Goal: Task Accomplishment & Management: Use online tool/utility

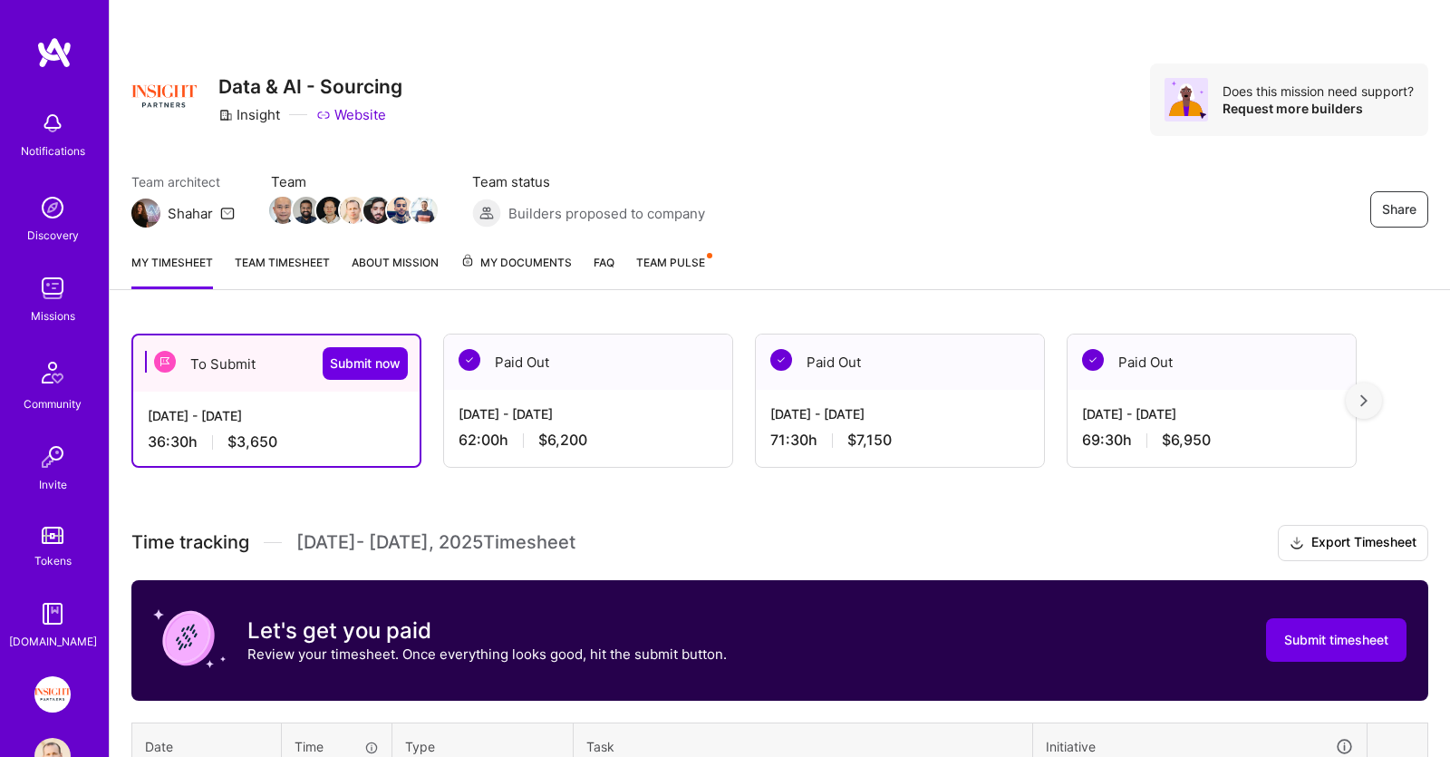
scroll to position [350, 0]
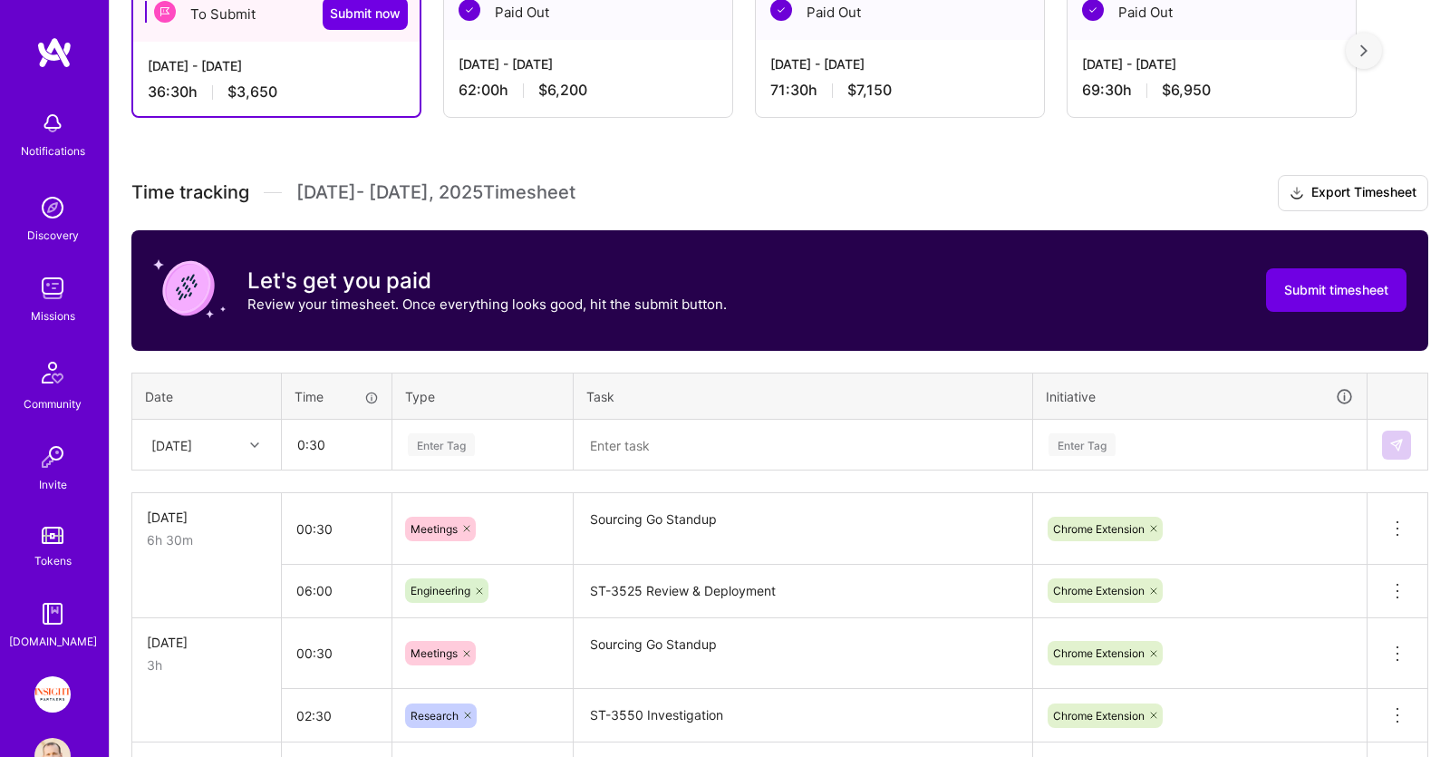
click at [477, 430] on div "Enter Tag" at bounding box center [482, 444] width 179 height 47
type input "00:30"
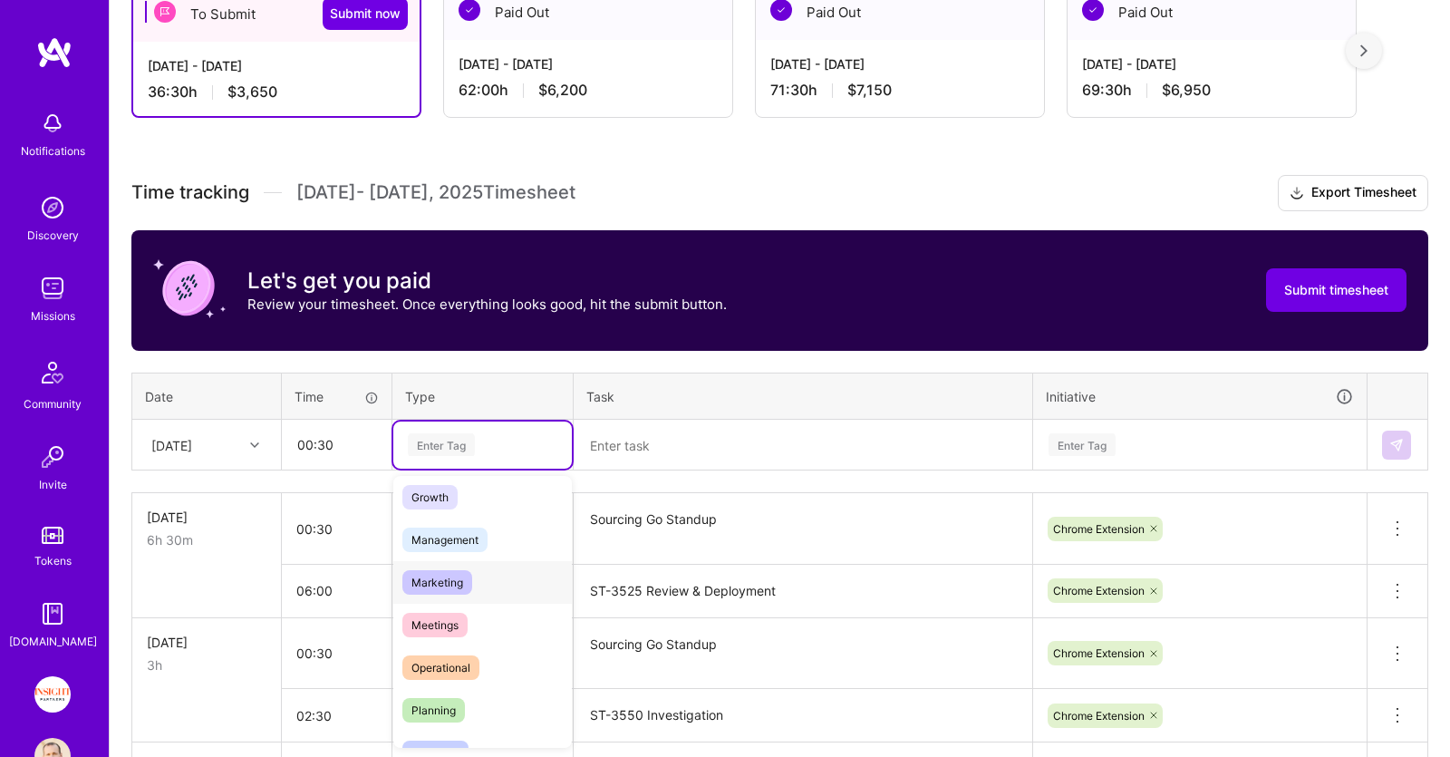
scroll to position [186, 0]
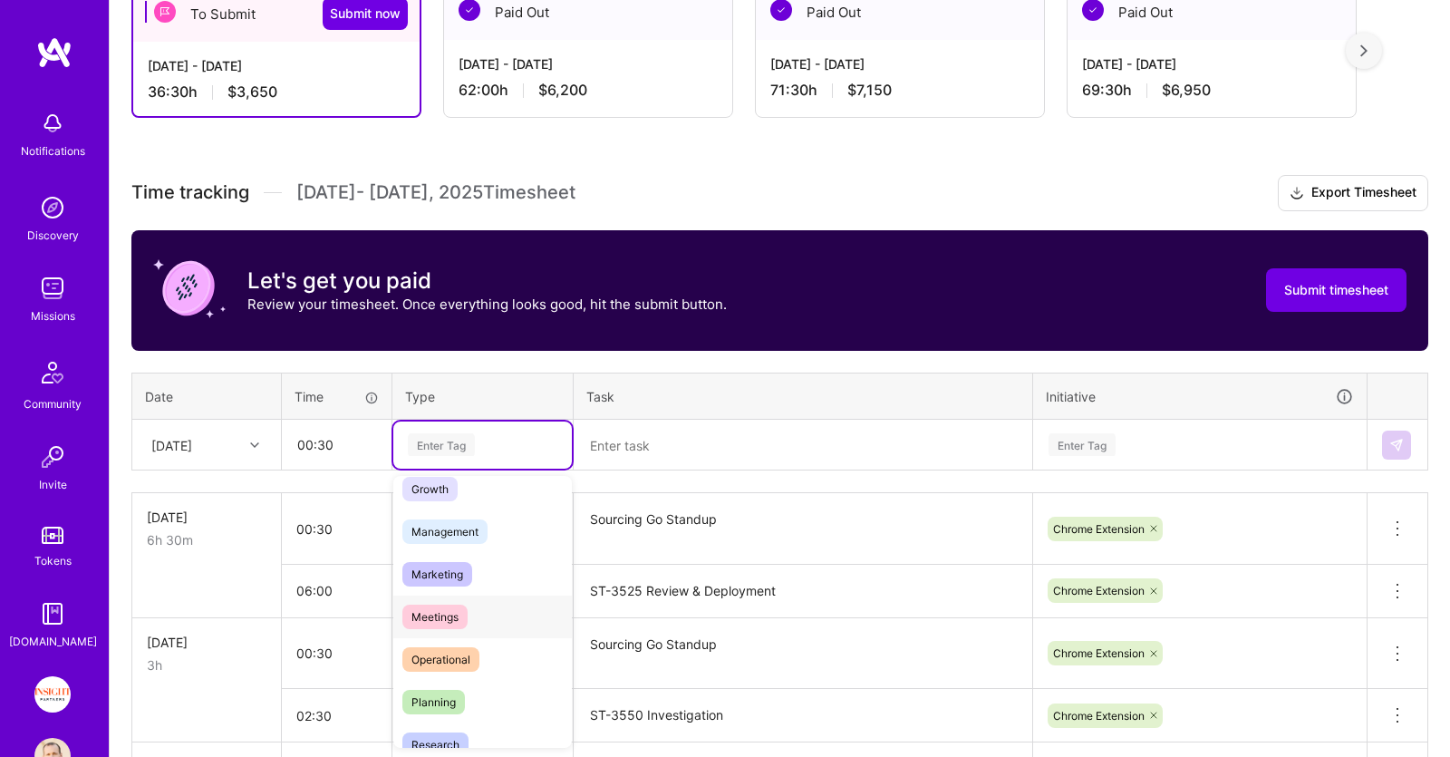
click at [470, 611] on div "Meetings" at bounding box center [482, 616] width 179 height 43
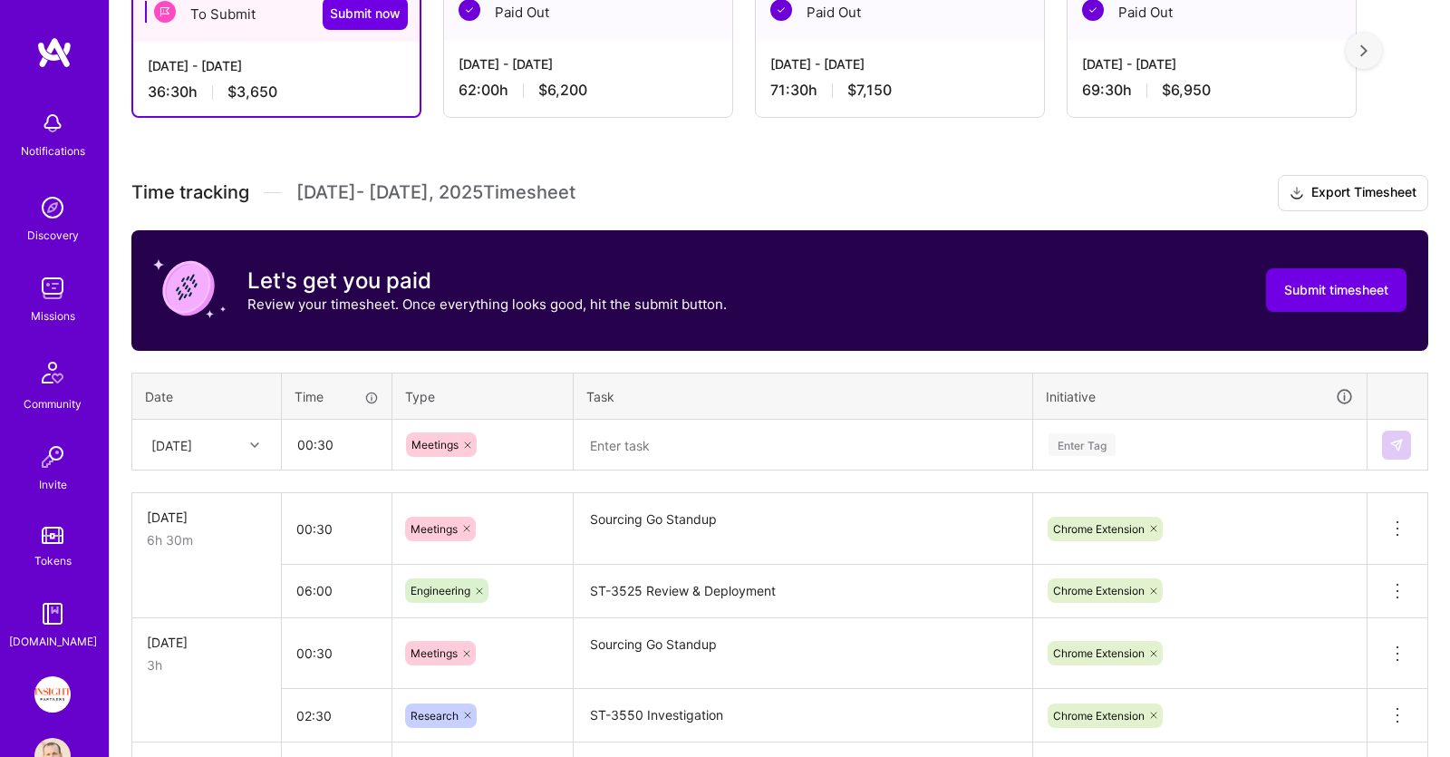
click at [749, 440] on textarea at bounding box center [802, 445] width 455 height 48
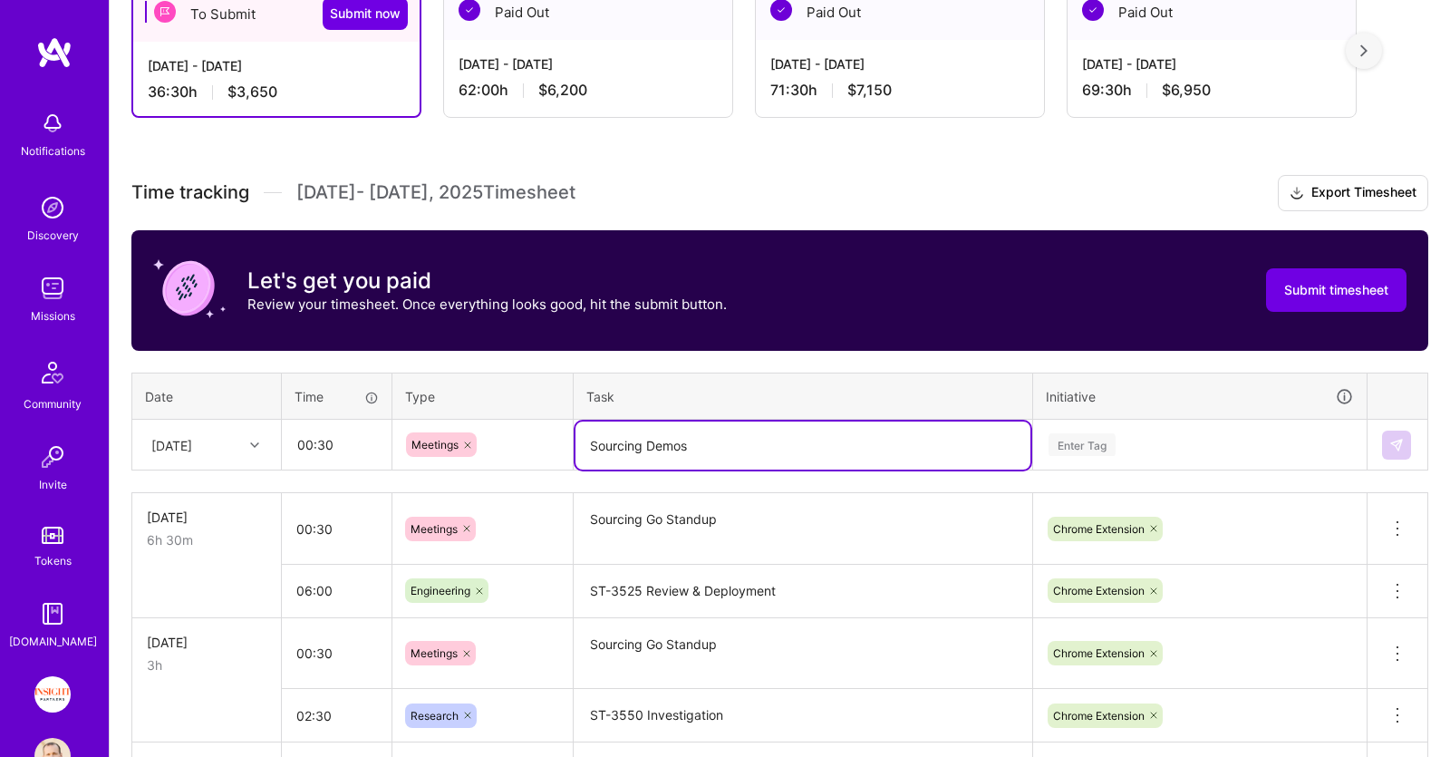
type textarea "Sourcing Demos"
click at [1138, 453] on div "Enter Tag" at bounding box center [1200, 444] width 332 height 47
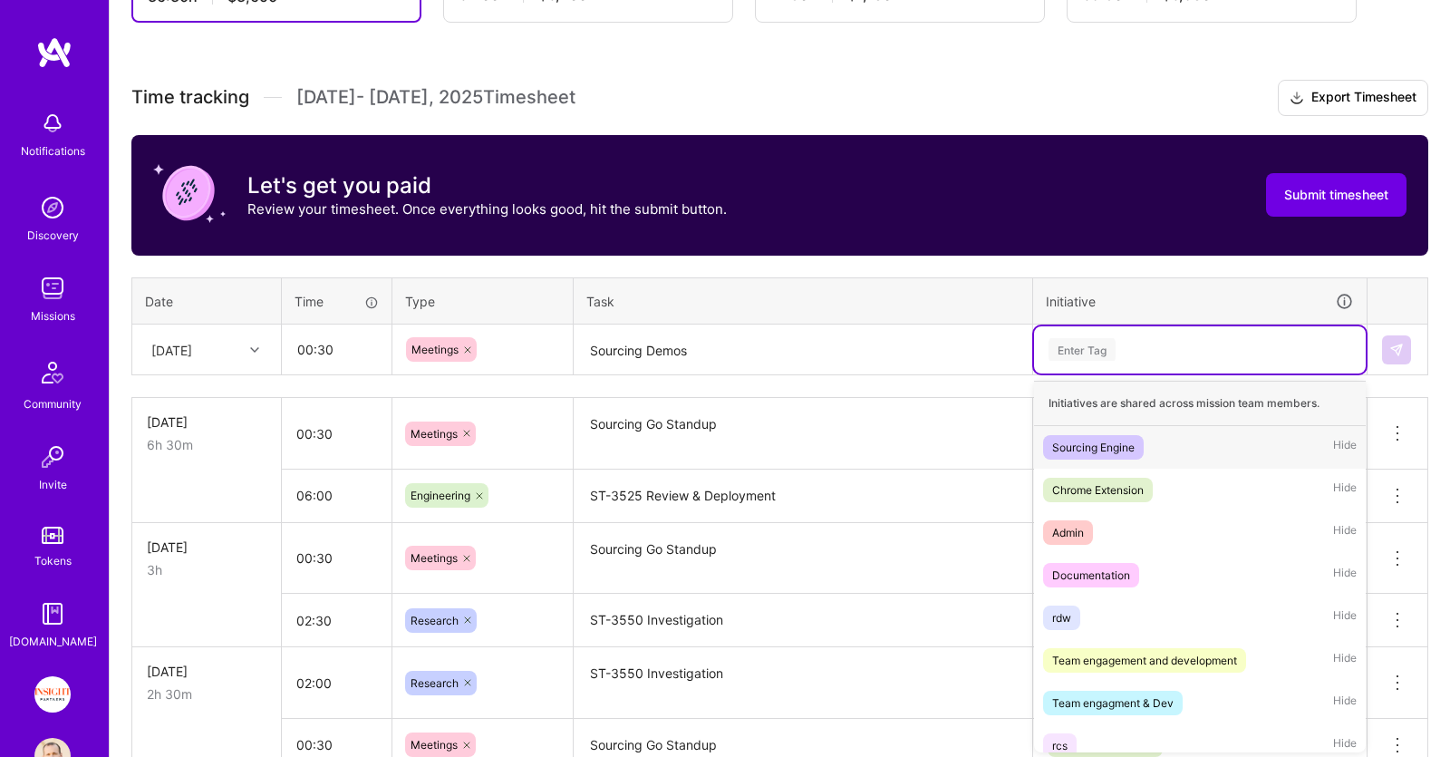
scroll to position [445, 0]
click at [1140, 447] on span "Sourcing Engine" at bounding box center [1093, 447] width 101 height 24
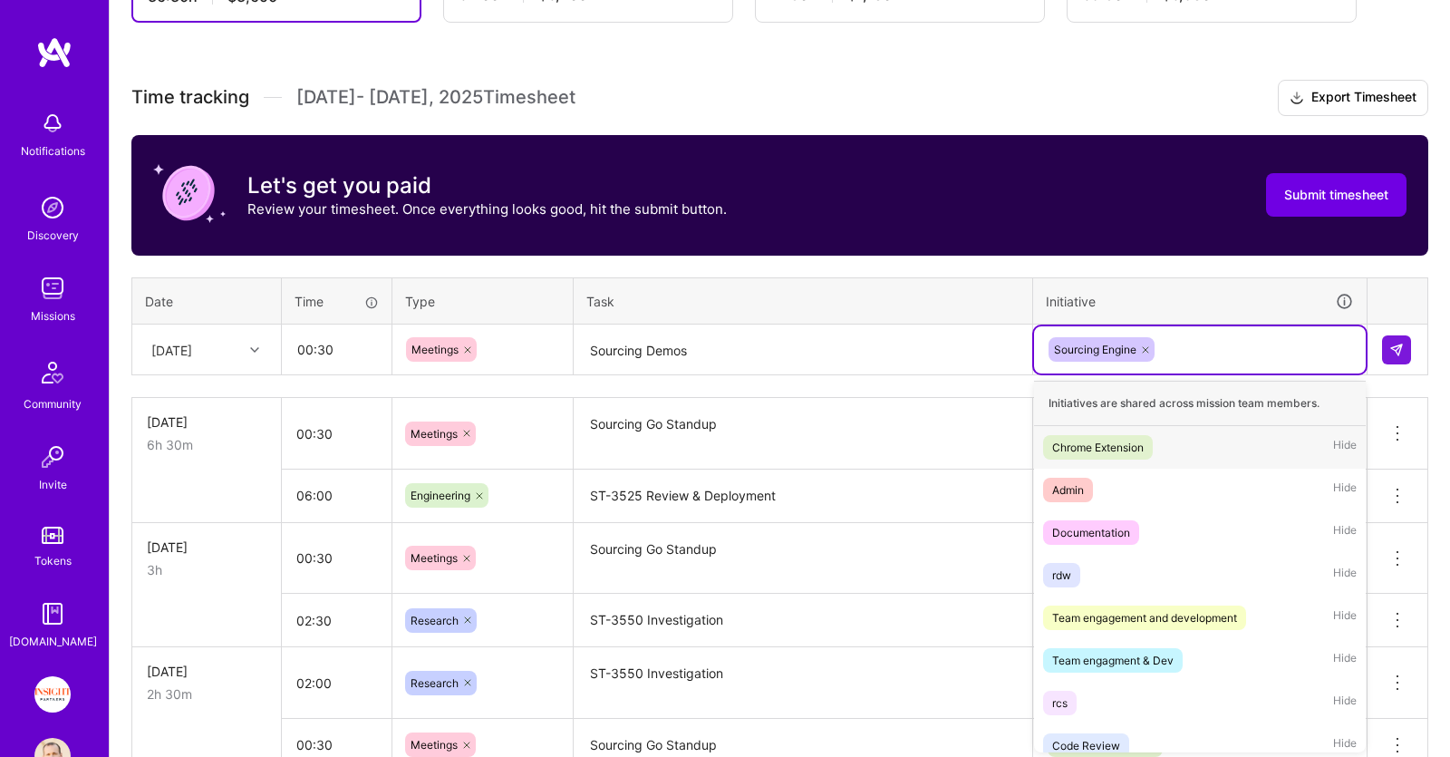
click at [1230, 335] on div "Sourcing Engine" at bounding box center [1200, 349] width 306 height 28
click at [1199, 440] on div "Chrome Extension Hide" at bounding box center [1200, 447] width 332 height 43
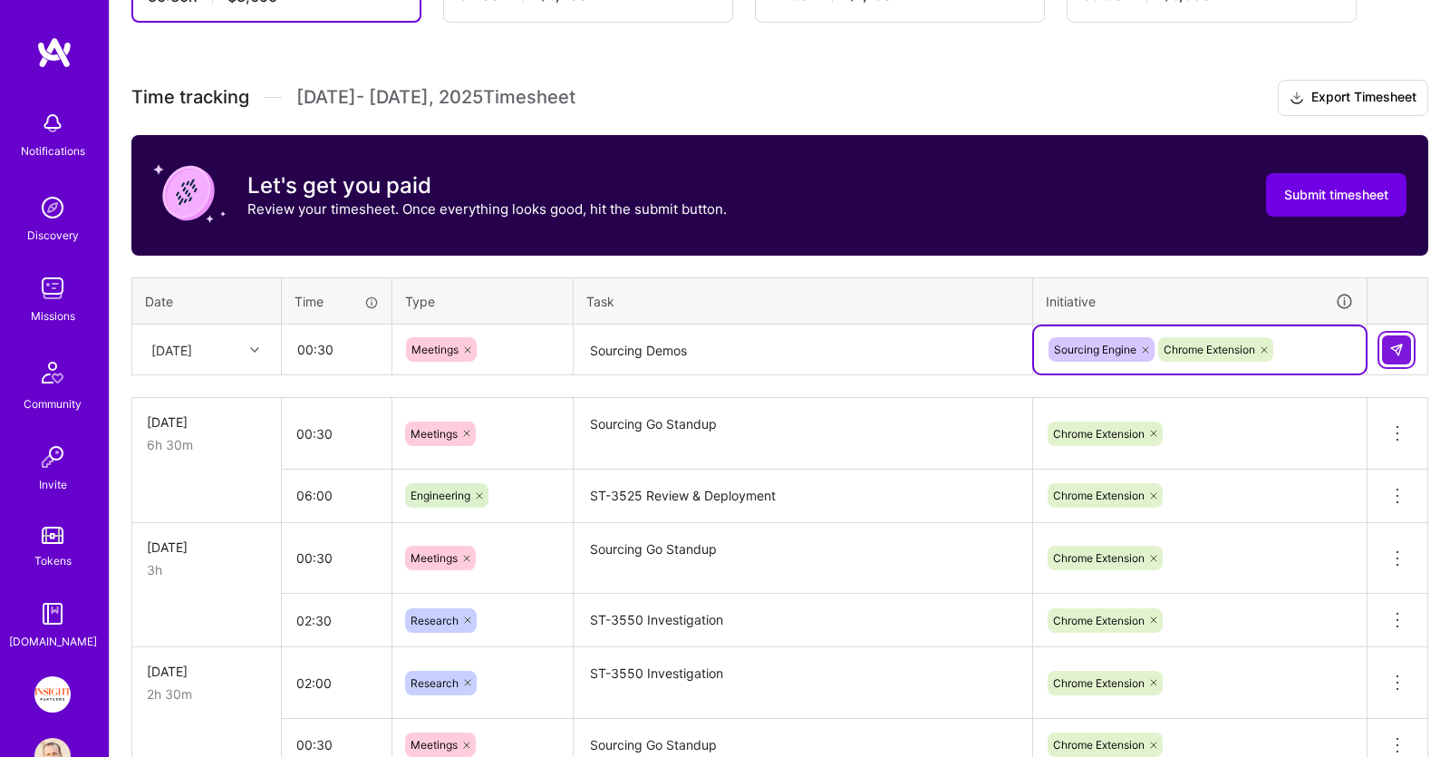
click at [1406, 343] on button at bounding box center [1396, 349] width 29 height 29
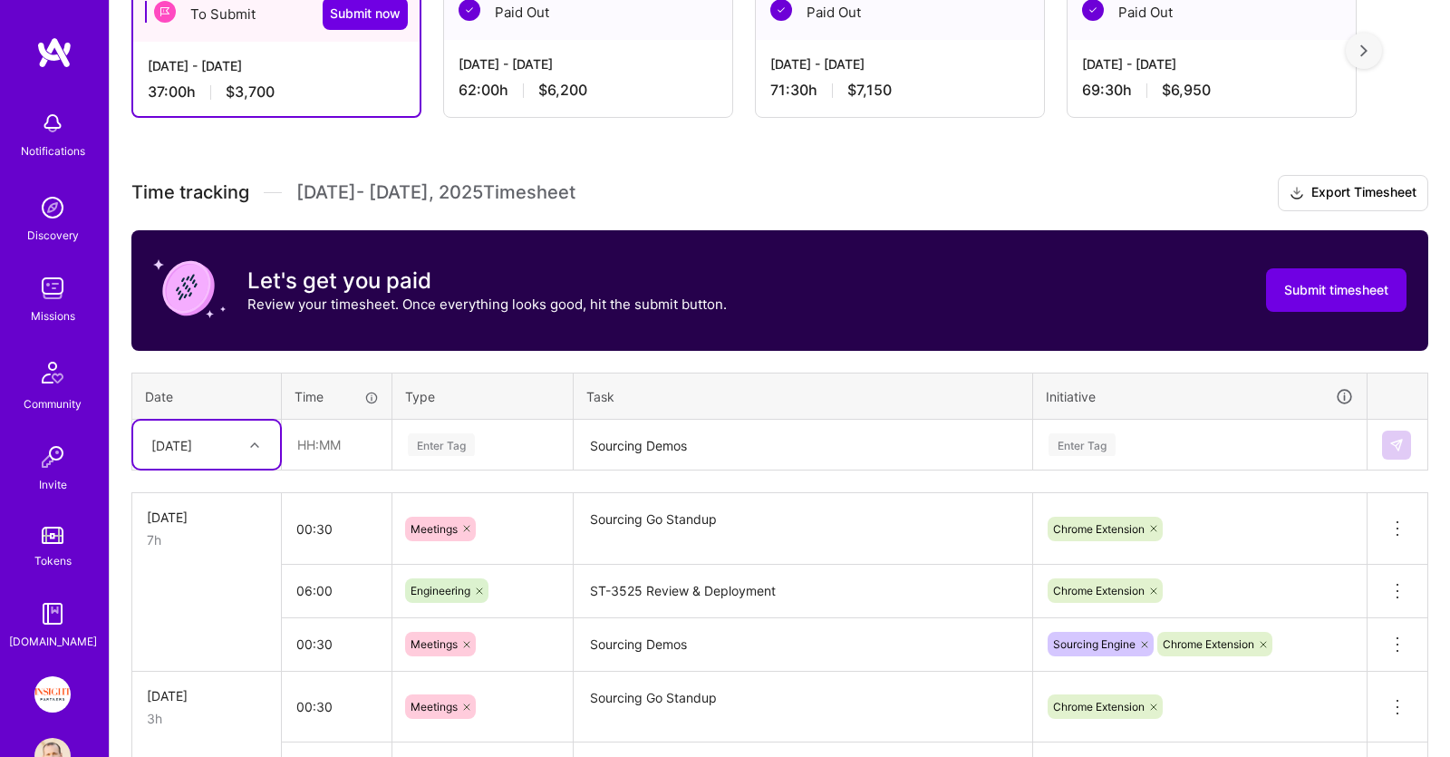
scroll to position [255, 0]
